Goal: Task Accomplishment & Management: Complete application form

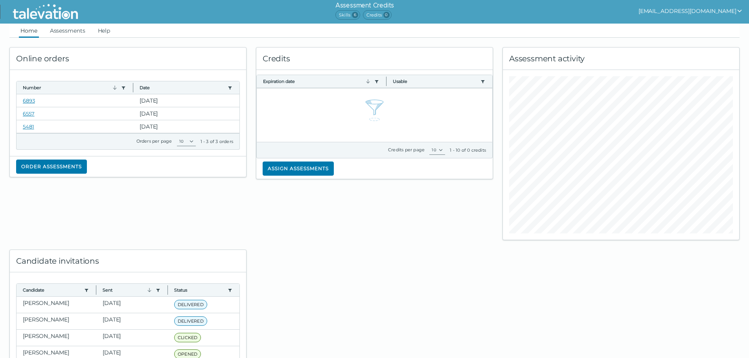
click at [353, 16] on span "Skills 6" at bounding box center [347, 14] width 25 height 9
click at [318, 169] on button "Assign assessments" at bounding box center [298, 169] width 71 height 14
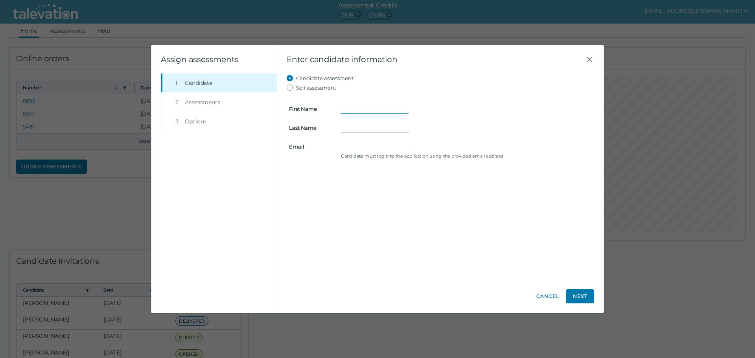
click at [356, 112] on input "First Name" at bounding box center [375, 108] width 68 height 9
type input "James"
click at [358, 131] on input "Last Name" at bounding box center [375, 127] width 68 height 9
type input "Wills"
click at [350, 148] on input "Email" at bounding box center [375, 146] width 68 height 9
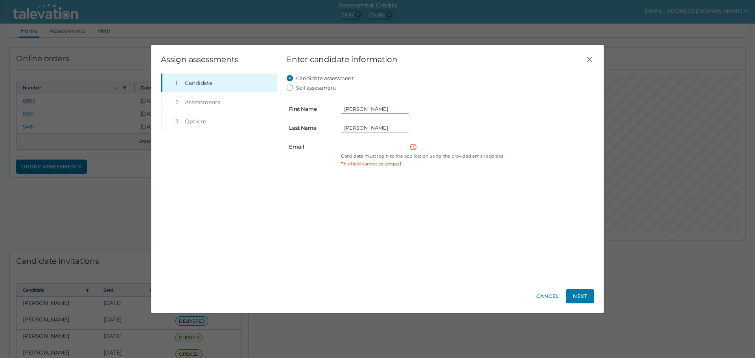
click at [507, 154] on clr-control-helper "Candidate must login to the application using the provided email address" at bounding box center [466, 156] width 251 height 6
click at [382, 150] on input "Email" at bounding box center [375, 146] width 68 height 9
click at [592, 58] on icon "Close" at bounding box center [589, 59] width 9 height 9
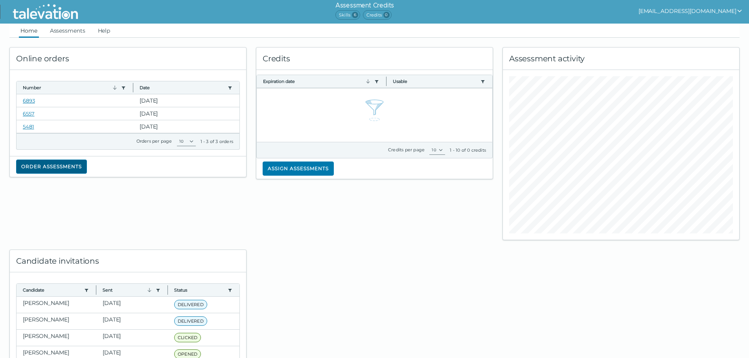
click at [54, 165] on button "Order assessments" at bounding box center [51, 167] width 71 height 14
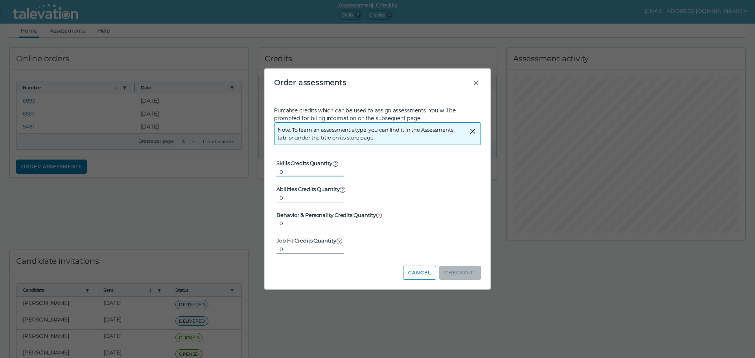
click at [303, 172] on input "0" at bounding box center [310, 171] width 68 height 9
drag, startPoint x: 305, startPoint y: 173, endPoint x: 262, endPoint y: 171, distance: 43.3
click at [262, 171] on div "Beginning of Modal Content Order assessments Purcahse credits which can be used…" at bounding box center [377, 179] width 755 height 358
click at [481, 83] on div "Order assessments Purcahse credits which can be used to assign assessments. You…" at bounding box center [378, 179] width 226 height 220
click at [476, 83] on icon "Close" at bounding box center [476, 82] width 9 height 9
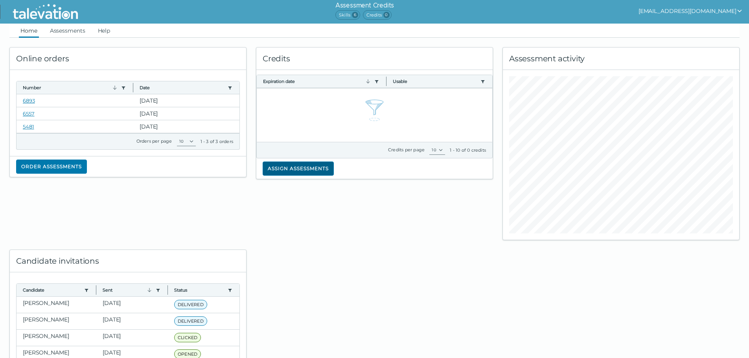
click at [311, 168] on button "Assign assessments" at bounding box center [298, 169] width 71 height 14
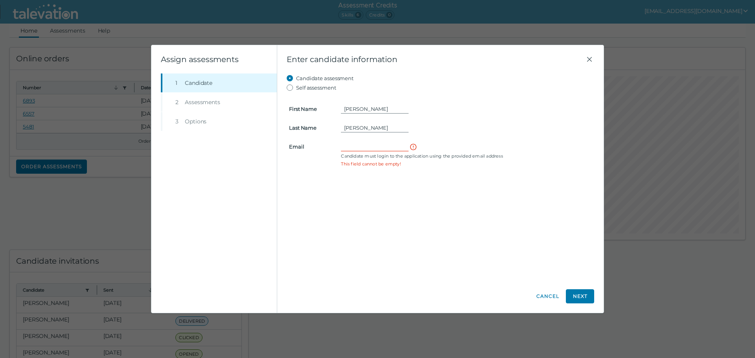
click at [301, 88] on label "Self assessment" at bounding box center [316, 87] width 40 height 9
click at [296, 88] on input "Self assessment" at bounding box center [291, 87] width 9 height 9
radio input "true"
type input "Angel"
type input "Ruvalcaba"
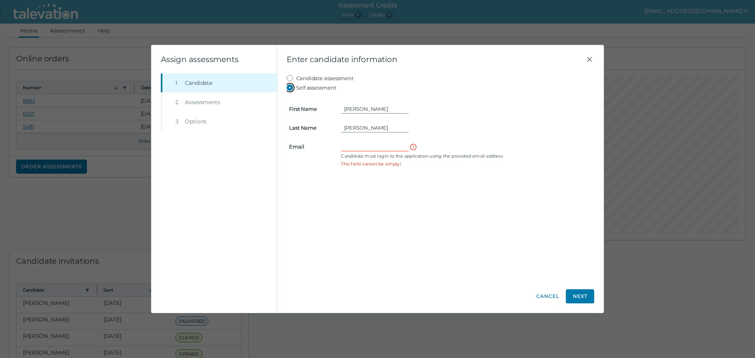
type input "[EMAIL_ADDRESS][DOMAIN_NAME]"
click at [307, 77] on label "Candidate assessment" at bounding box center [324, 78] width 57 height 9
click at [296, 77] on input "Candidate assessment" at bounding box center [291, 78] width 9 height 9
radio input "true"
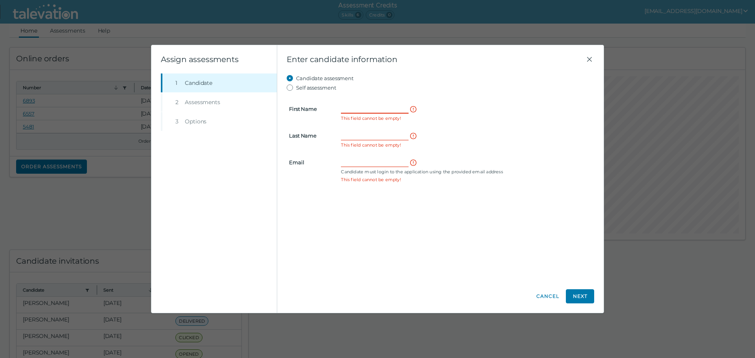
click at [375, 109] on input "First Name" at bounding box center [375, 108] width 68 height 9
click at [354, 109] on input "First Name" at bounding box center [375, 108] width 68 height 9
click at [545, 109] on div at bounding box center [466, 108] width 251 height 9
click at [592, 63] on icon "Close" at bounding box center [589, 59] width 9 height 9
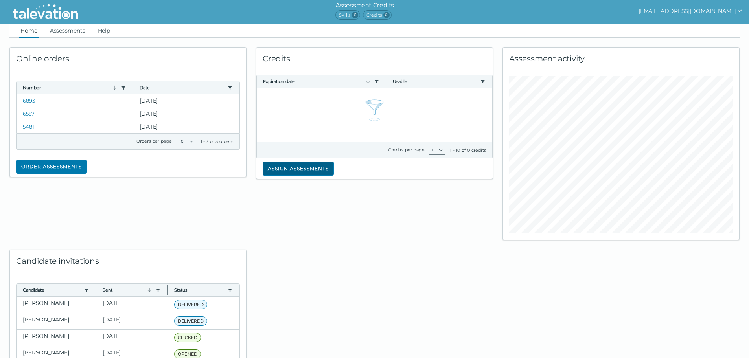
click at [286, 172] on button "Assign assessments" at bounding box center [298, 169] width 71 height 14
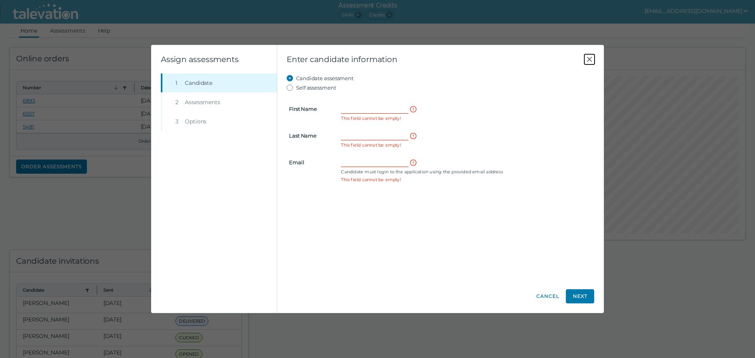
click at [586, 60] on icon "Close" at bounding box center [589, 59] width 9 height 9
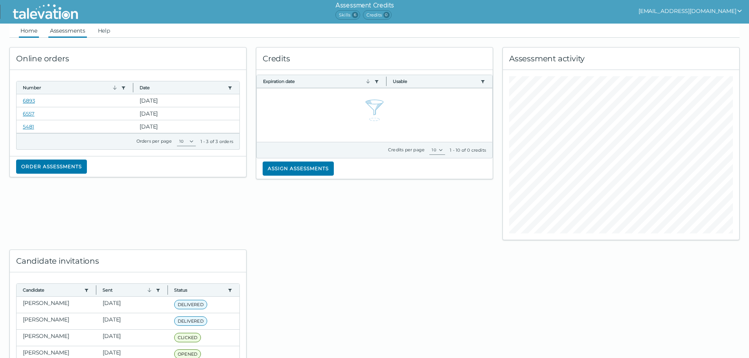
click at [61, 30] on link "Assessments" at bounding box center [67, 31] width 39 height 14
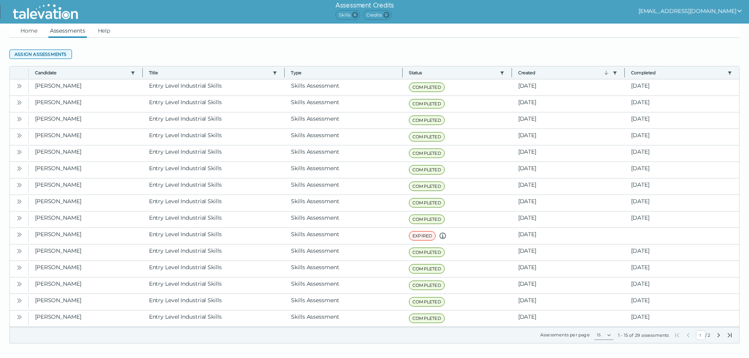
click at [47, 55] on button "Assign assessments" at bounding box center [40, 54] width 63 height 9
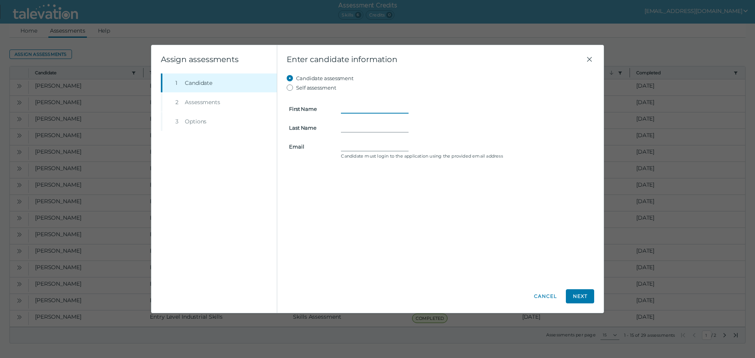
click at [367, 107] on input "First Name" at bounding box center [375, 108] width 68 height 9
type input "James"
click at [358, 127] on input "Last Name" at bounding box center [375, 127] width 68 height 9
type input "Wills"
click at [346, 147] on input "Email" at bounding box center [375, 146] width 68 height 9
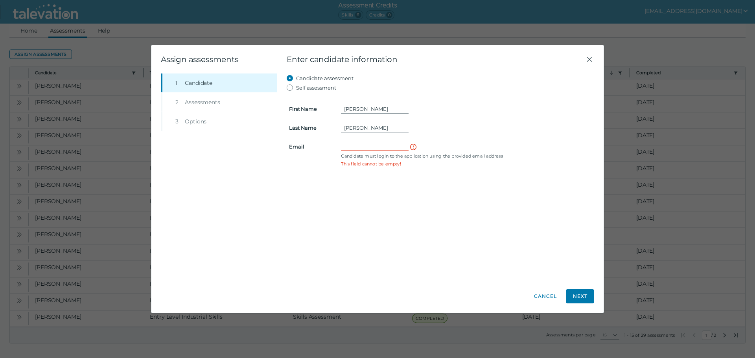
click at [355, 144] on input "Email" at bounding box center [375, 146] width 68 height 9
paste input "jamesrwills@comcast.net"
type input "jamesrwills@comcast.net"
click at [577, 298] on button "Next" at bounding box center [580, 296] width 28 height 14
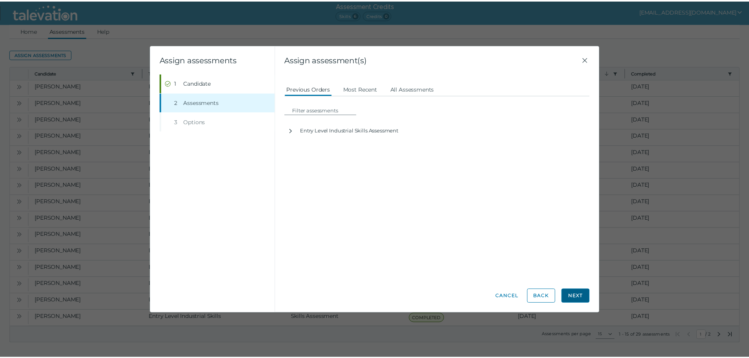
scroll to position [0, 0]
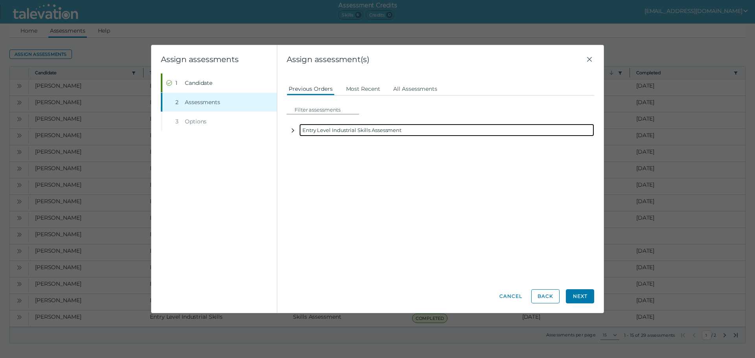
click at [292, 131] on icon "button" at bounding box center [293, 130] width 6 height 6
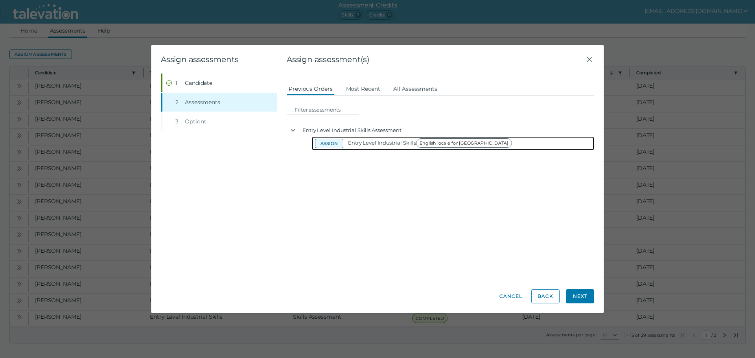
click at [332, 143] on button "Assign" at bounding box center [329, 143] width 28 height 9
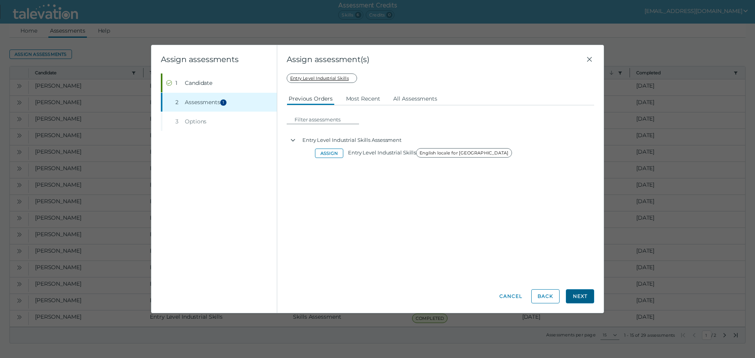
click at [584, 300] on button "Next" at bounding box center [580, 296] width 28 height 14
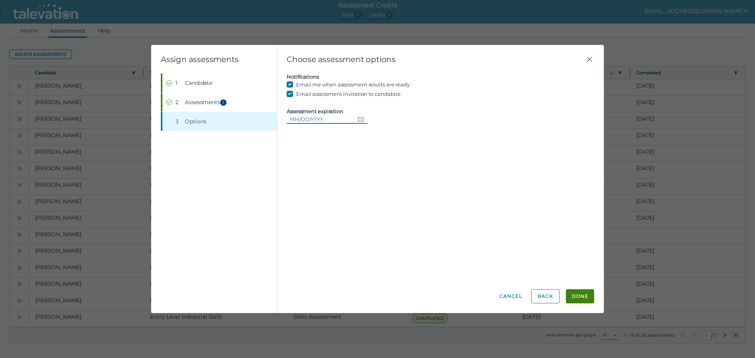
click at [309, 122] on input "Assessment expiration" at bounding box center [321, 118] width 68 height 9
type input "01/30/2026"
click at [584, 298] on button "Done" at bounding box center [580, 296] width 28 height 14
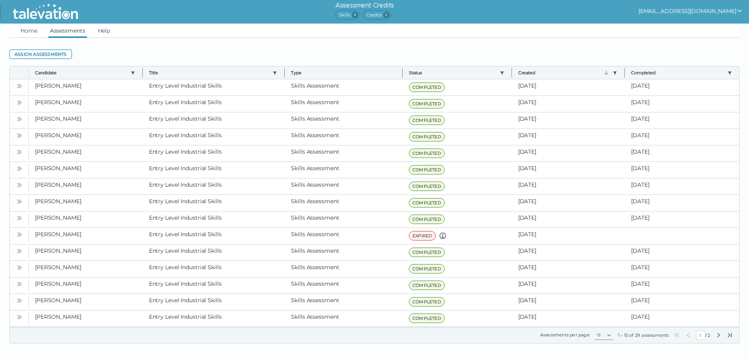
click at [36, 22] on link at bounding box center [45, 12] width 78 height 24
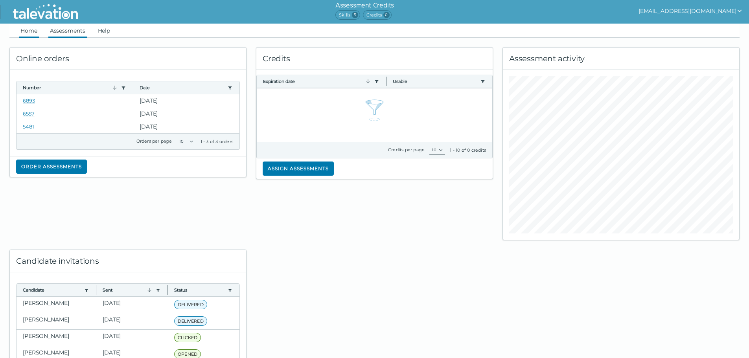
click at [73, 25] on link "Assessments" at bounding box center [67, 31] width 39 height 14
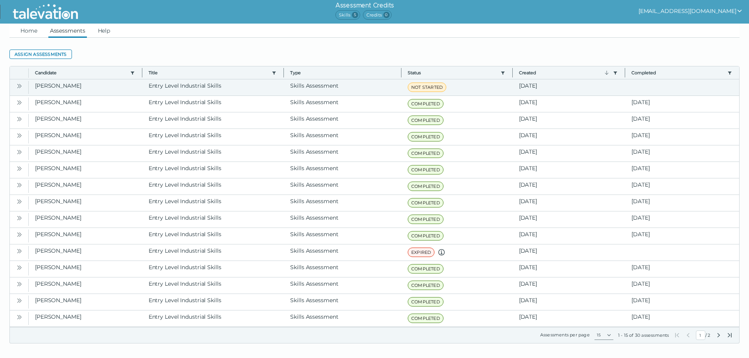
click at [23, 89] on button "Open" at bounding box center [19, 85] width 9 height 9
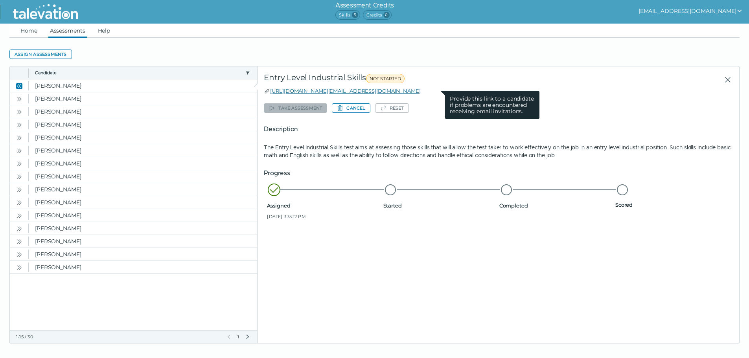
drag, startPoint x: 441, startPoint y: 90, endPoint x: 270, endPoint y: 92, distance: 170.7
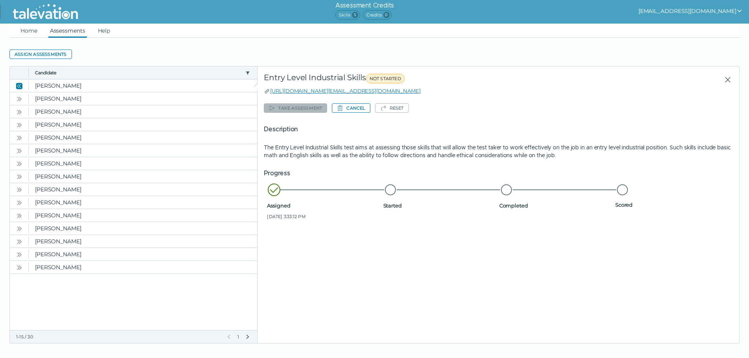
drag, startPoint x: 270, startPoint y: 92, endPoint x: 394, endPoint y: 97, distance: 124.4
click at [421, 113] on div "Take assessment Cancel Reset Description The Entry Level Industrial Skills test…" at bounding box center [498, 162] width 469 height 123
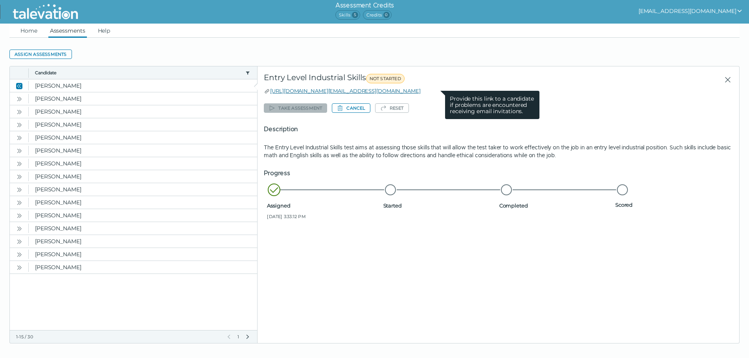
click at [398, 93] on link "[URL][DOMAIN_NAME][EMAIL_ADDRESS][DOMAIN_NAME]" at bounding box center [345, 91] width 150 height 6
